Goal: Information Seeking & Learning: Learn about a topic

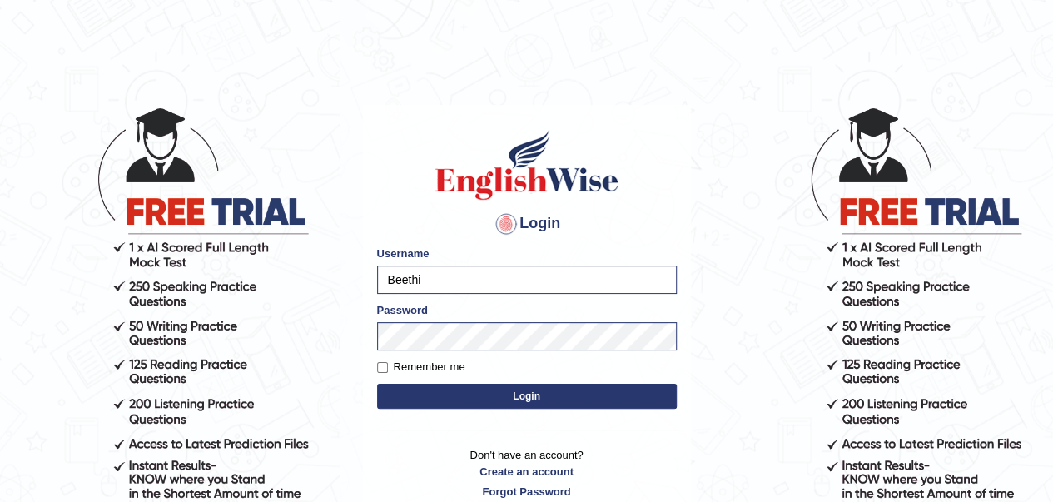
drag, startPoint x: 0, startPoint y: 0, endPoint x: 758, endPoint y: 392, distance: 853.2
click at [758, 392] on body "Login Please fix the following errors: Username Beethi Password Remember me Log…" at bounding box center [526, 303] width 1053 height 502
click at [553, 399] on button "Login" at bounding box center [527, 396] width 300 height 25
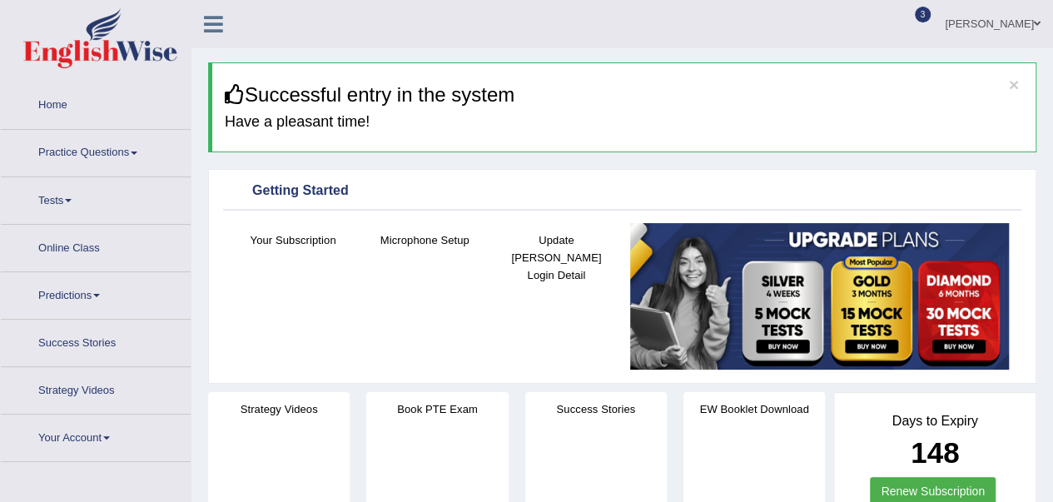
click at [81, 248] on link "Online Class" at bounding box center [96, 246] width 190 height 42
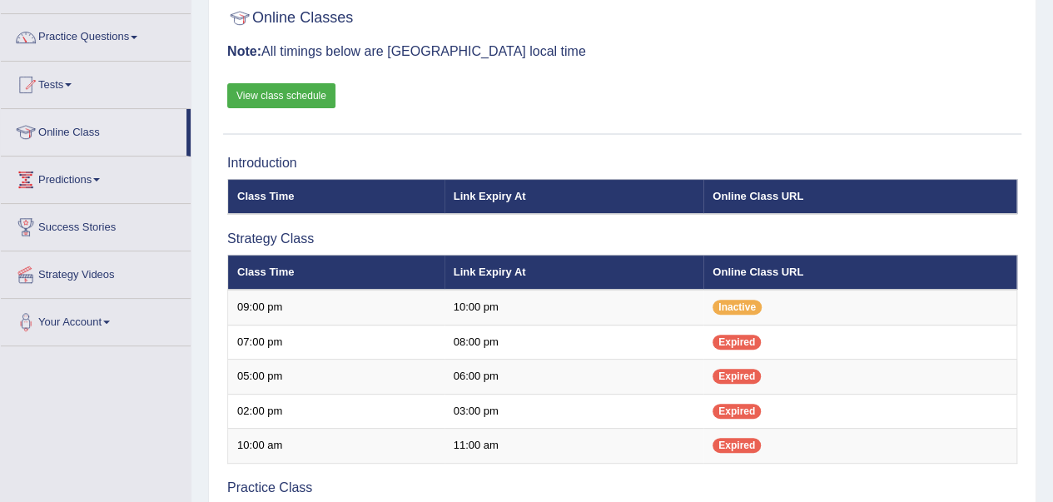
scroll to position [115, 0]
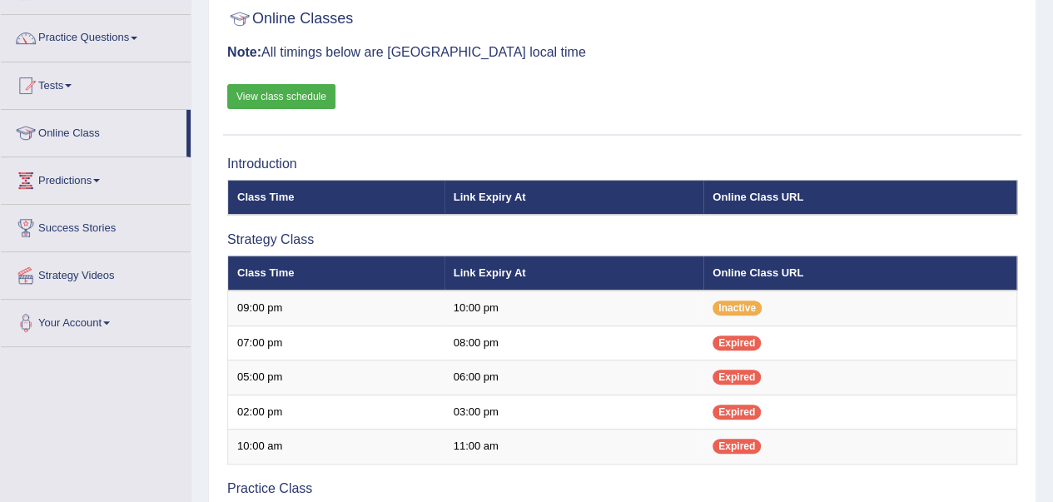
click at [398, 489] on h3 "Practice Class" at bounding box center [622, 488] width 790 height 15
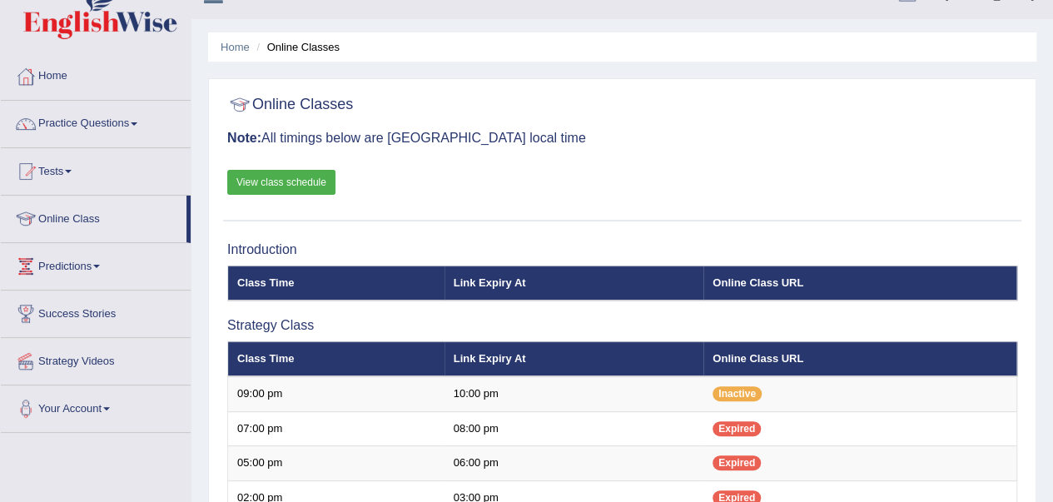
scroll to position [0, 0]
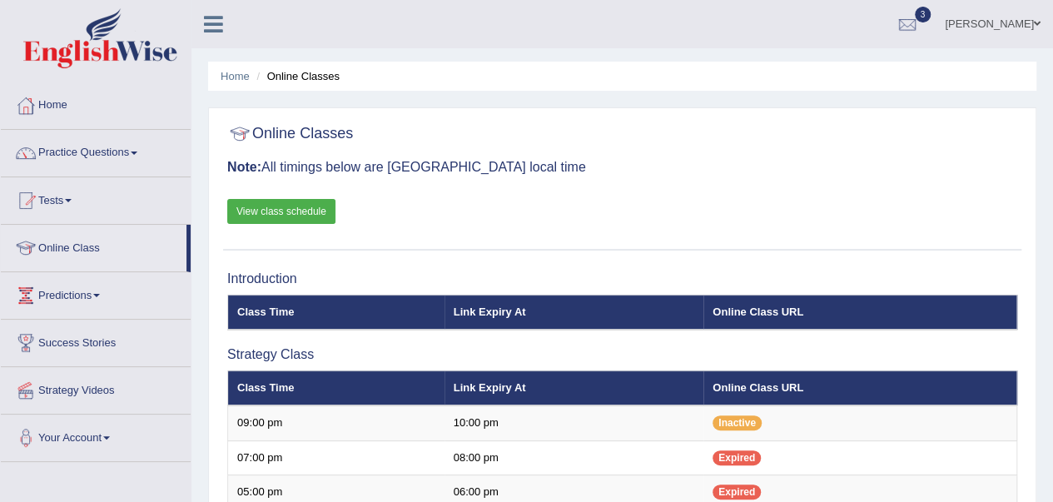
click at [297, 212] on link "View class schedule" at bounding box center [281, 211] width 108 height 25
click at [105, 149] on link "Practice Questions" at bounding box center [96, 151] width 190 height 42
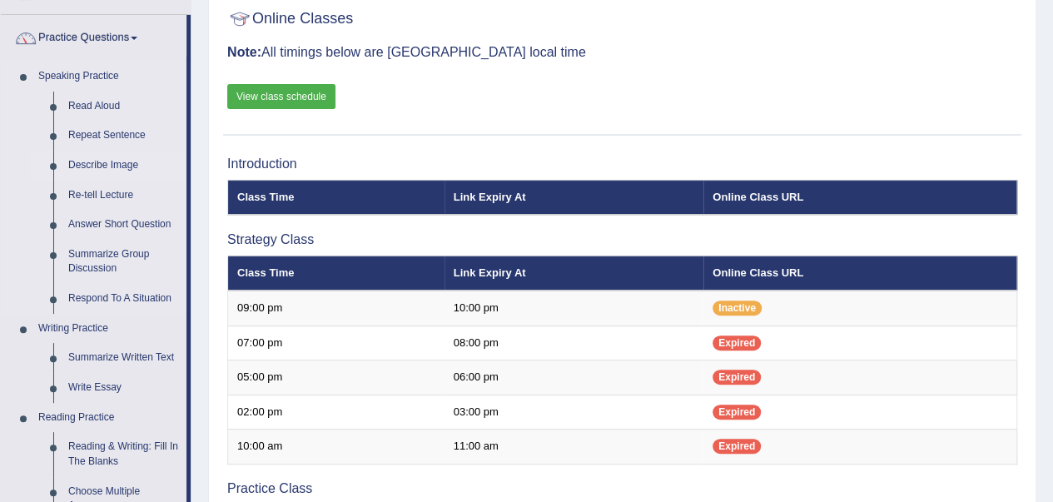
scroll to position [126, 0]
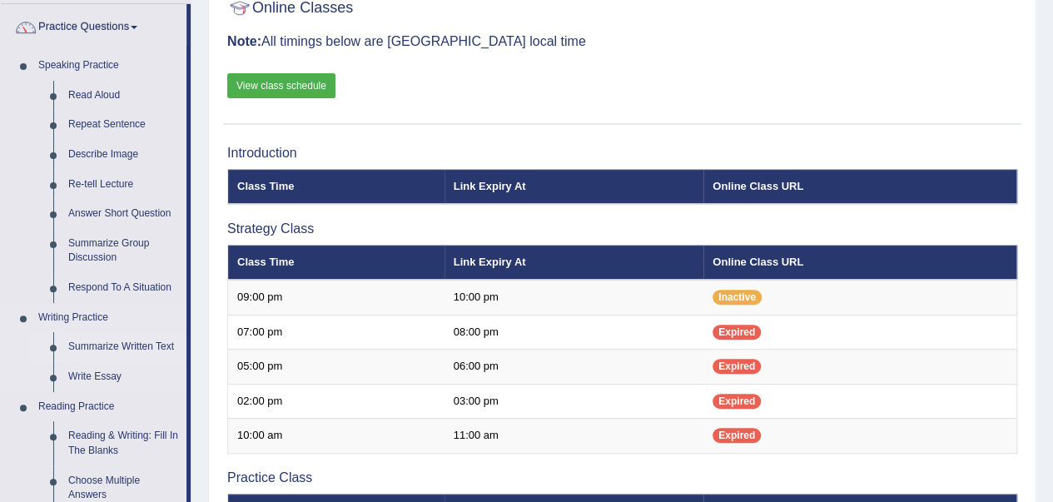
click at [132, 345] on link "Summarize Written Text" at bounding box center [124, 347] width 126 height 30
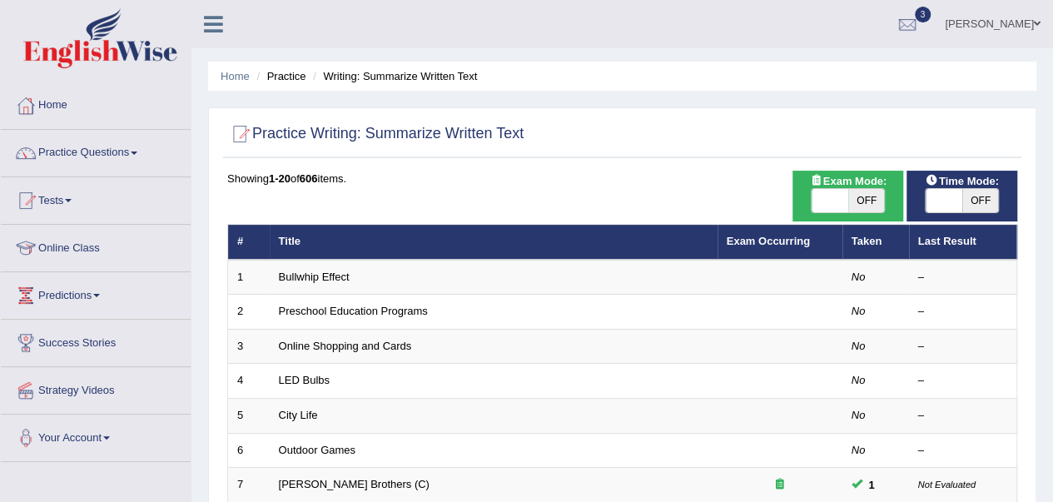
scroll to position [93, 0]
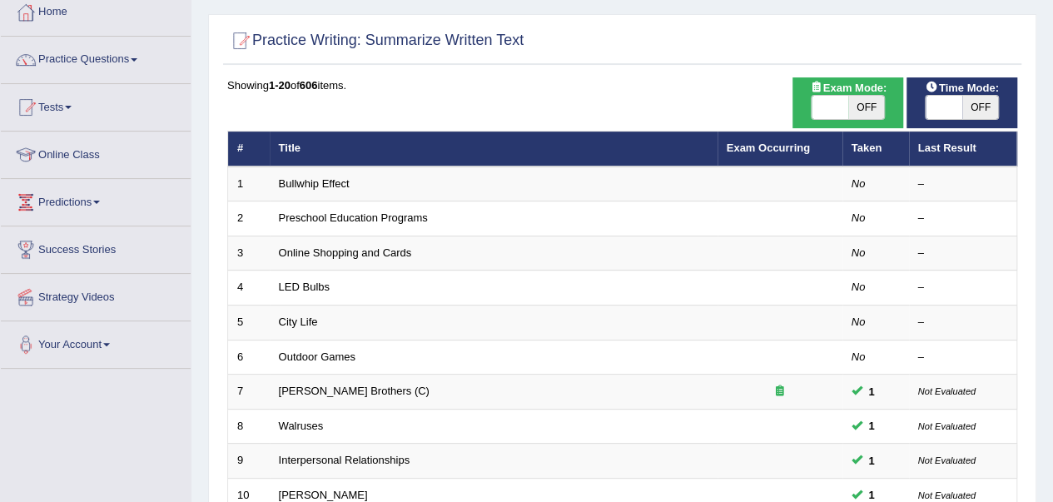
click at [873, 112] on span "OFF" at bounding box center [866, 107] width 37 height 23
checkbox input "true"
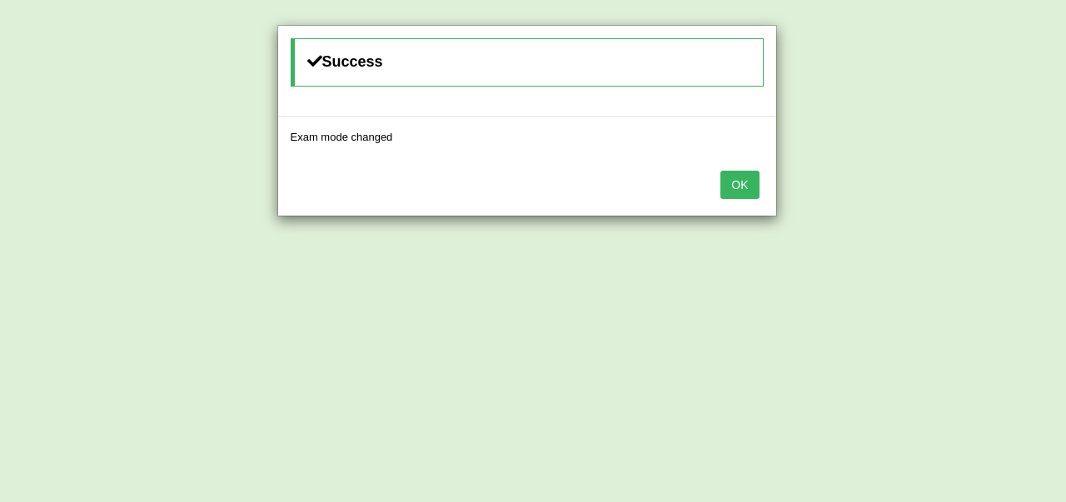
click at [975, 113] on div "Success Exam mode changed OK" at bounding box center [533, 251] width 1066 height 502
click at [739, 186] on button "OK" at bounding box center [739, 185] width 38 height 28
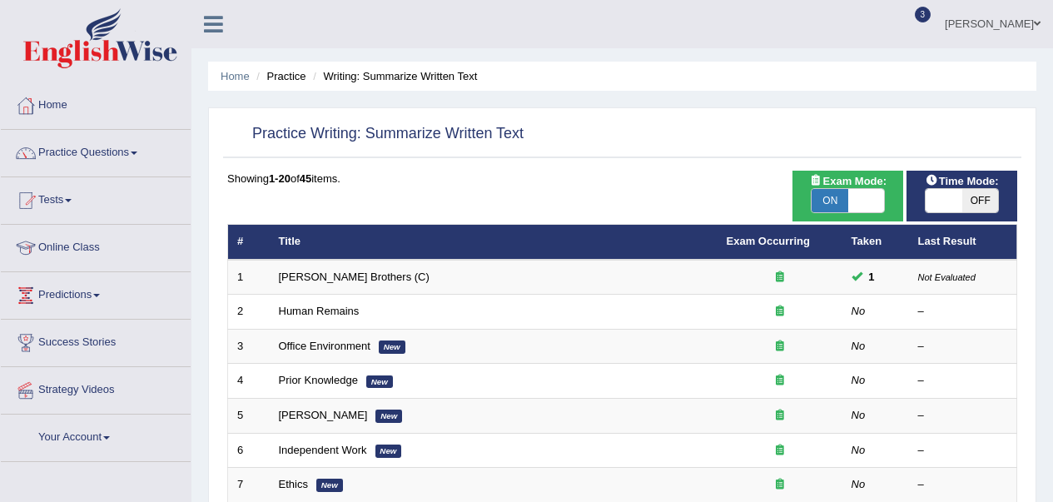
click at [963, 189] on span "OFF" at bounding box center [981, 200] width 37 height 23
checkbox input "true"
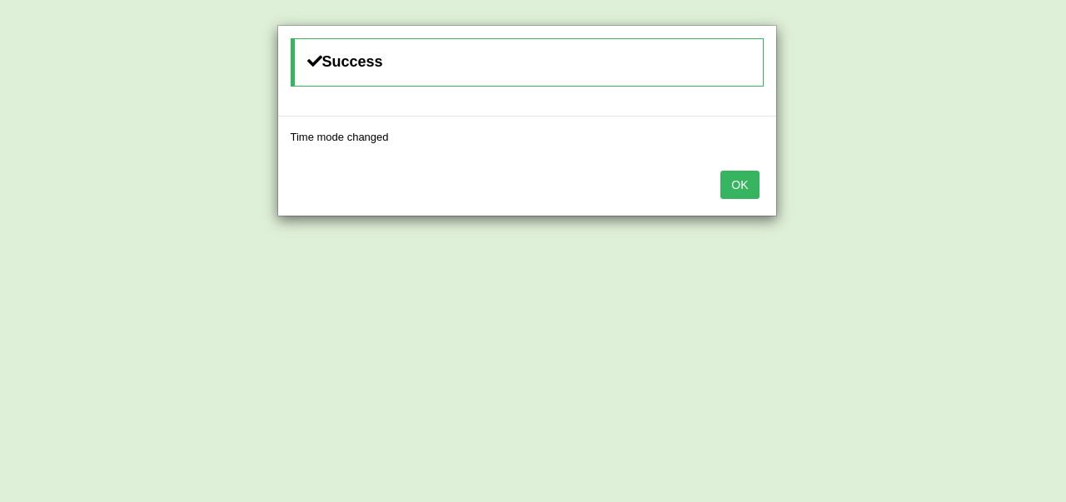
click at [746, 181] on button "OK" at bounding box center [739, 185] width 38 height 28
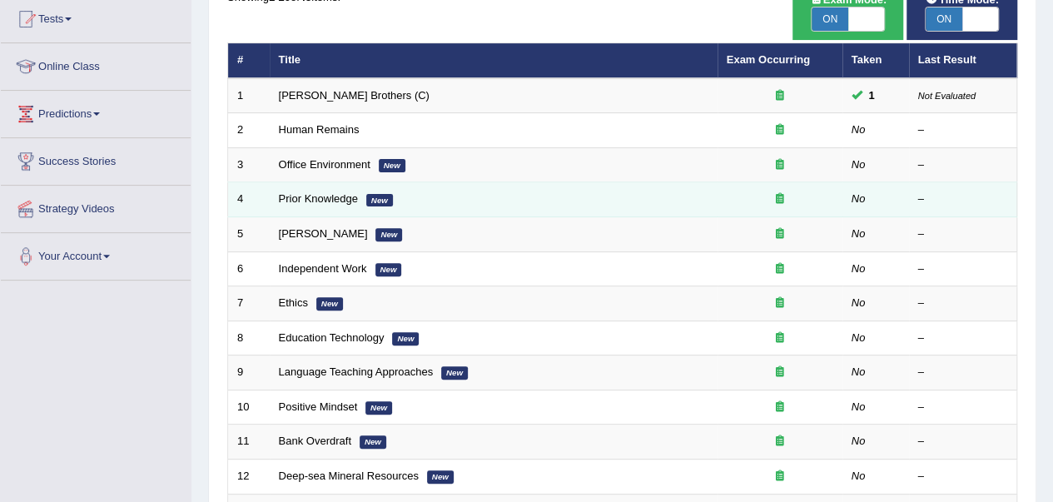
scroll to position [161, 0]
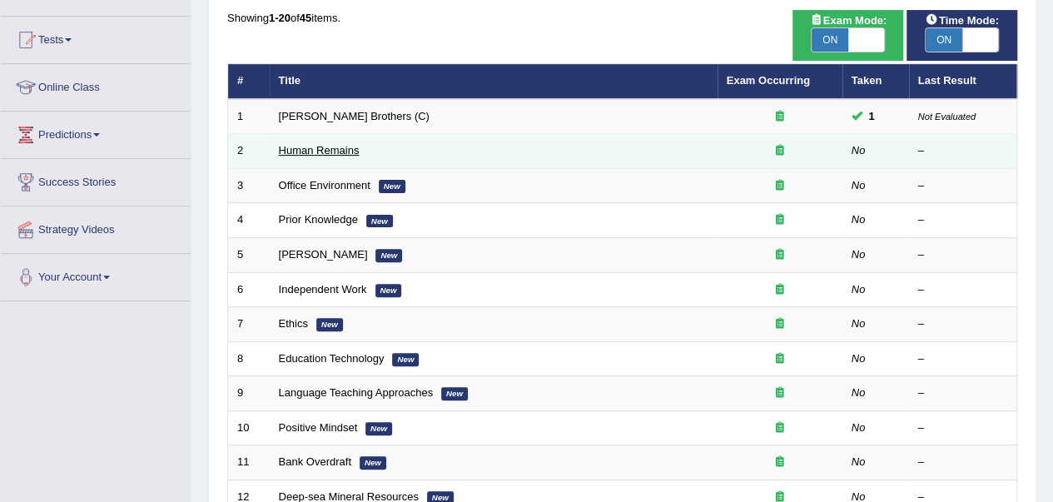
click at [318, 154] on link "Human Remains" at bounding box center [319, 150] width 81 height 12
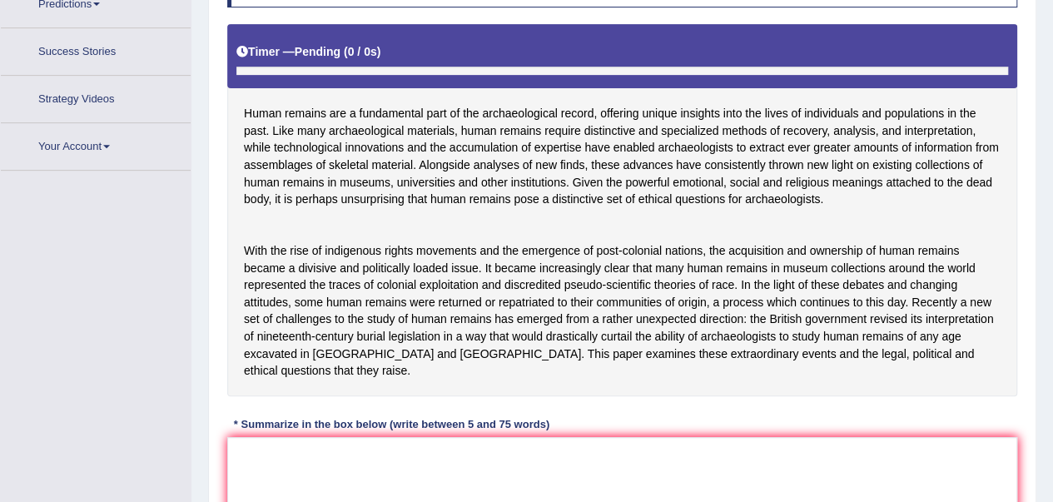
scroll to position [377, 0]
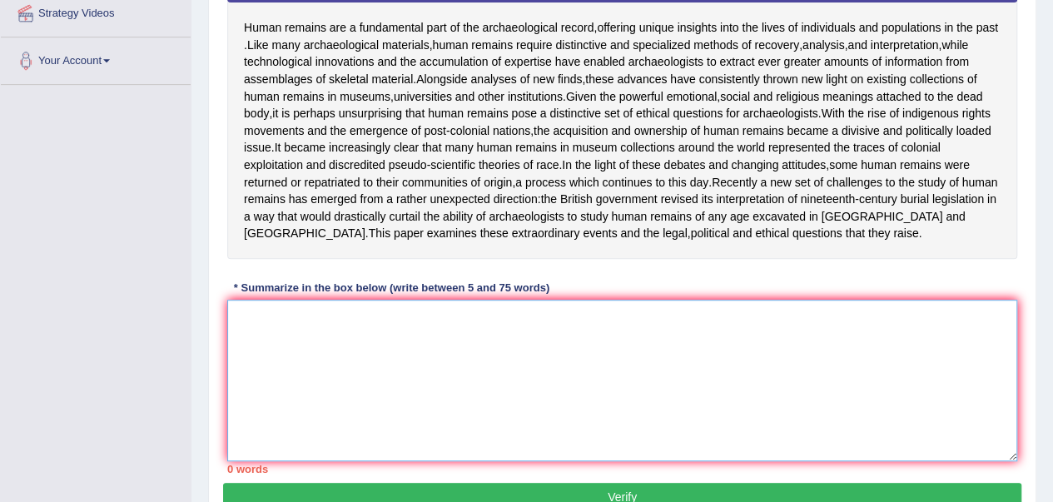
click at [315, 371] on textarea at bounding box center [622, 381] width 790 height 162
type textarea "h"
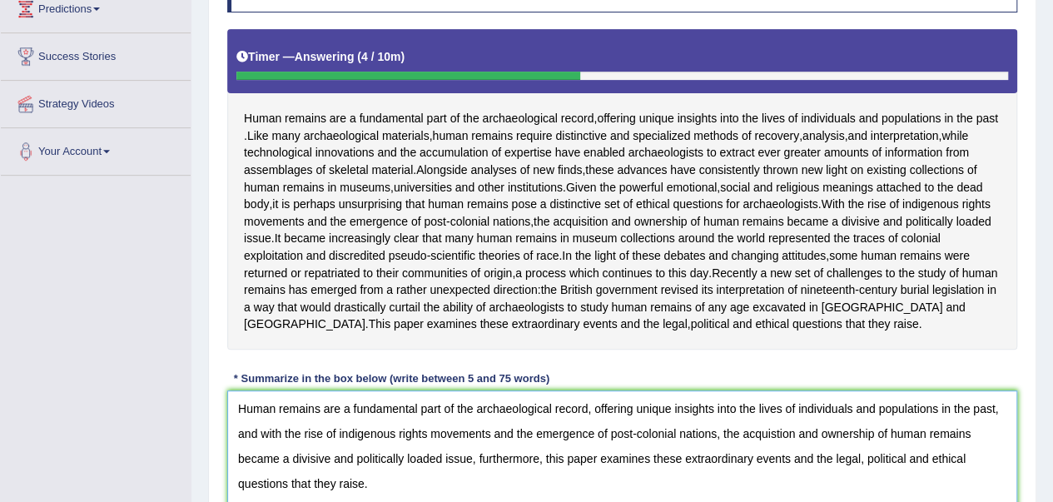
scroll to position [287, 0]
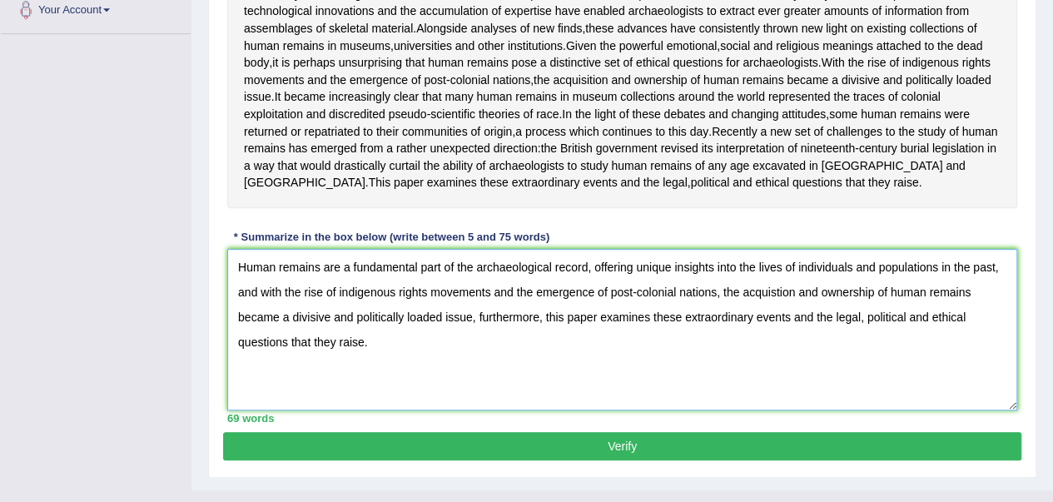
type textarea "Human remains are a fundamental part of the archaeological record, offering uni…"
click at [703, 453] on button "Verify" at bounding box center [622, 446] width 799 height 28
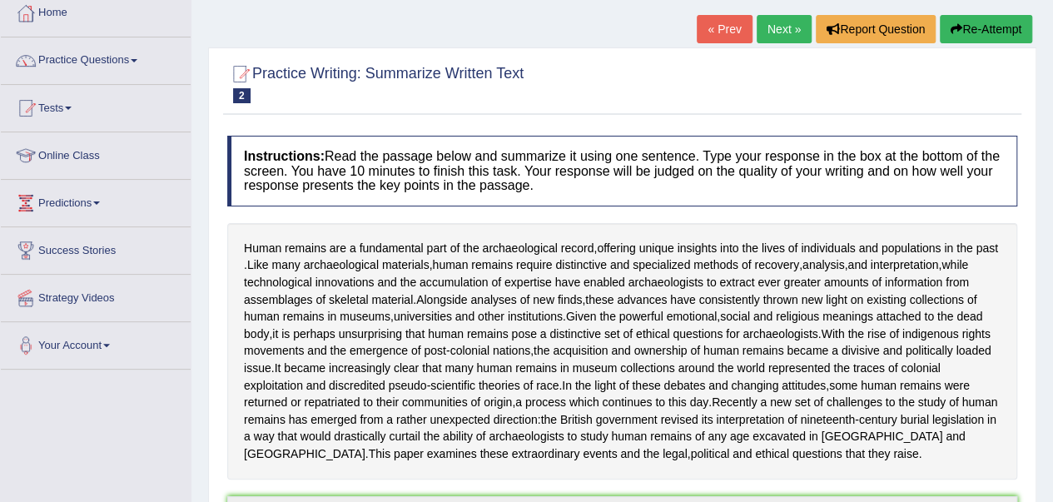
scroll to position [0, 0]
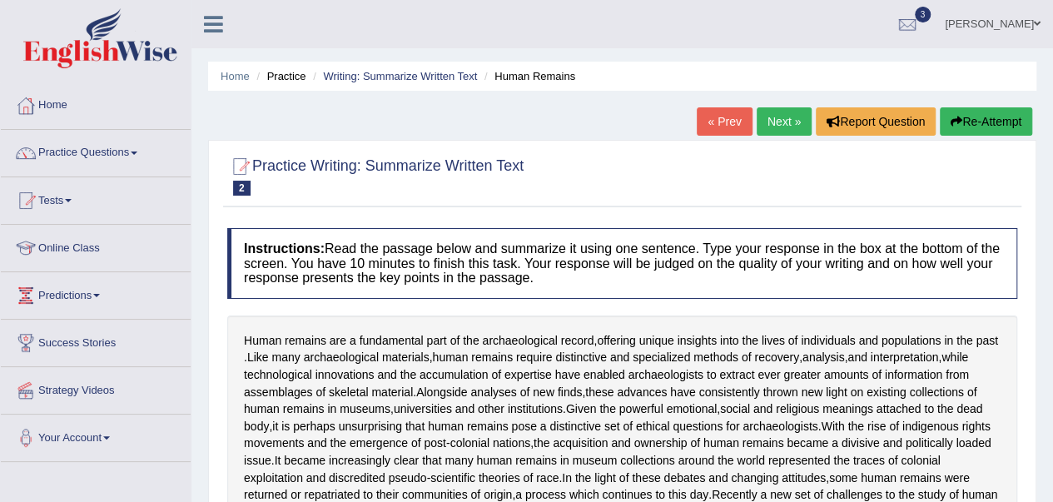
click at [137, 152] on span at bounding box center [134, 153] width 7 height 3
